Goal: Book appointment/travel/reservation

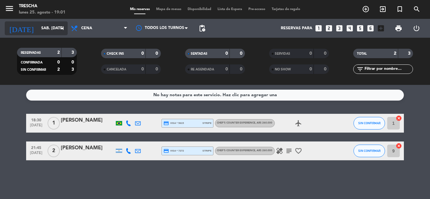
click at [62, 29] on icon "arrow_drop_down" at bounding box center [63, 29] width 8 height 8
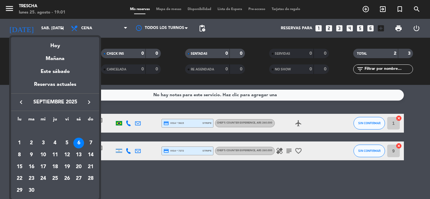
click at [20, 102] on icon "keyboard_arrow_left" at bounding box center [21, 103] width 8 height 8
click at [43, 177] on div "27" at bounding box center [43, 179] width 11 height 11
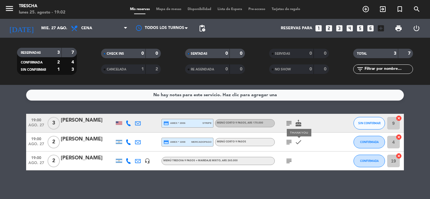
click at [298, 144] on icon "check" at bounding box center [299, 143] width 8 height 8
click at [64, 29] on icon "arrow_drop_down" at bounding box center [63, 29] width 8 height 8
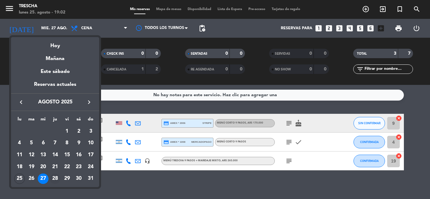
click at [55, 175] on div "28" at bounding box center [55, 179] width 11 height 11
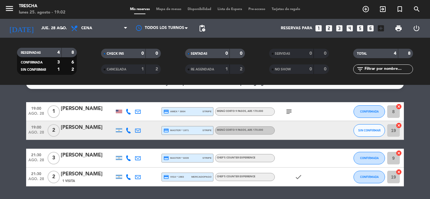
scroll to position [31, 0]
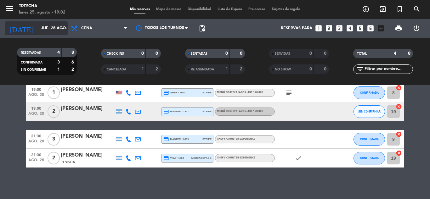
click at [62, 26] on icon "arrow_drop_down" at bounding box center [63, 29] width 8 height 8
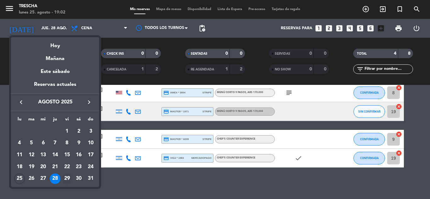
click at [66, 178] on div "29" at bounding box center [67, 179] width 11 height 11
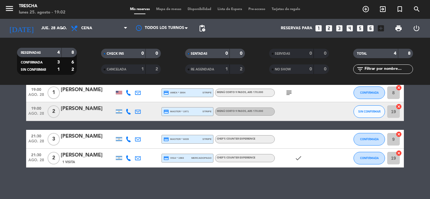
type input "vie. 29 ago."
